Goal: Navigation & Orientation: Find specific page/section

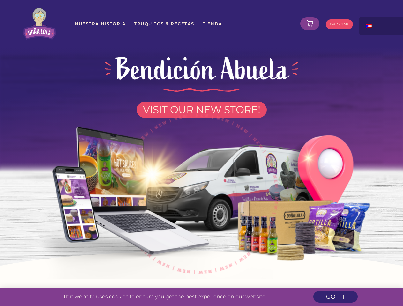
click at [201, 153] on img at bounding box center [201, 191] width 363 height 178
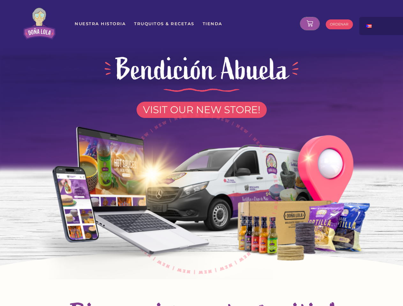
click at [310, 24] on icon at bounding box center [310, 23] width 6 height 6
click at [382, 26] on div at bounding box center [391, 23] width 64 height 13
